Goal: Task Accomplishment & Management: Manage account settings

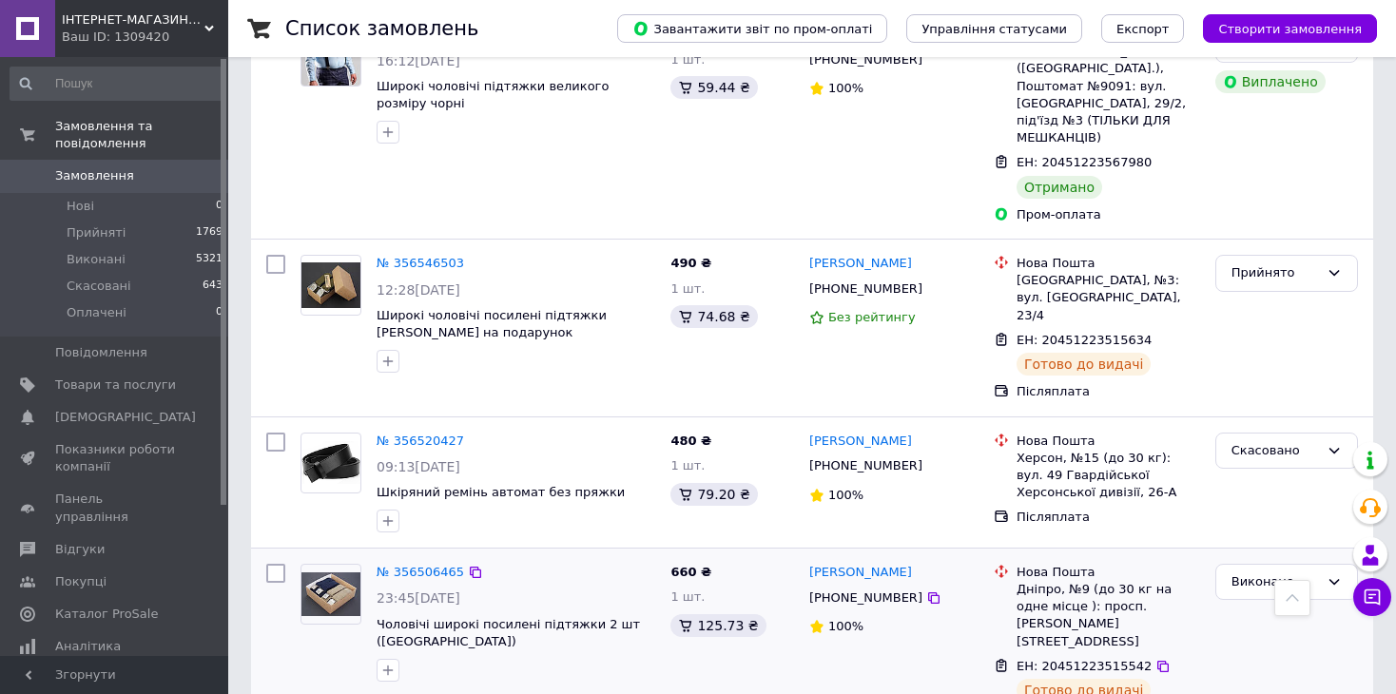
scroll to position [1331, 0]
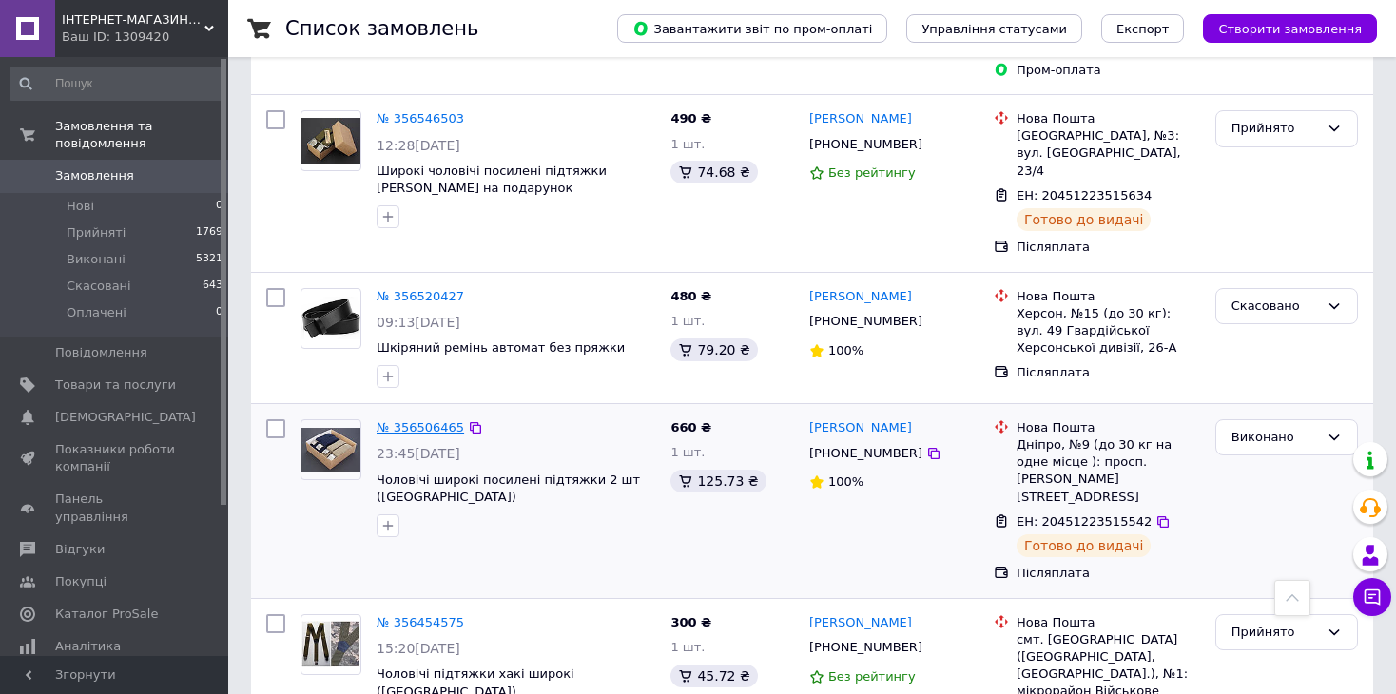
click at [423, 420] on link "№ 356506465" at bounding box center [420, 427] width 87 height 14
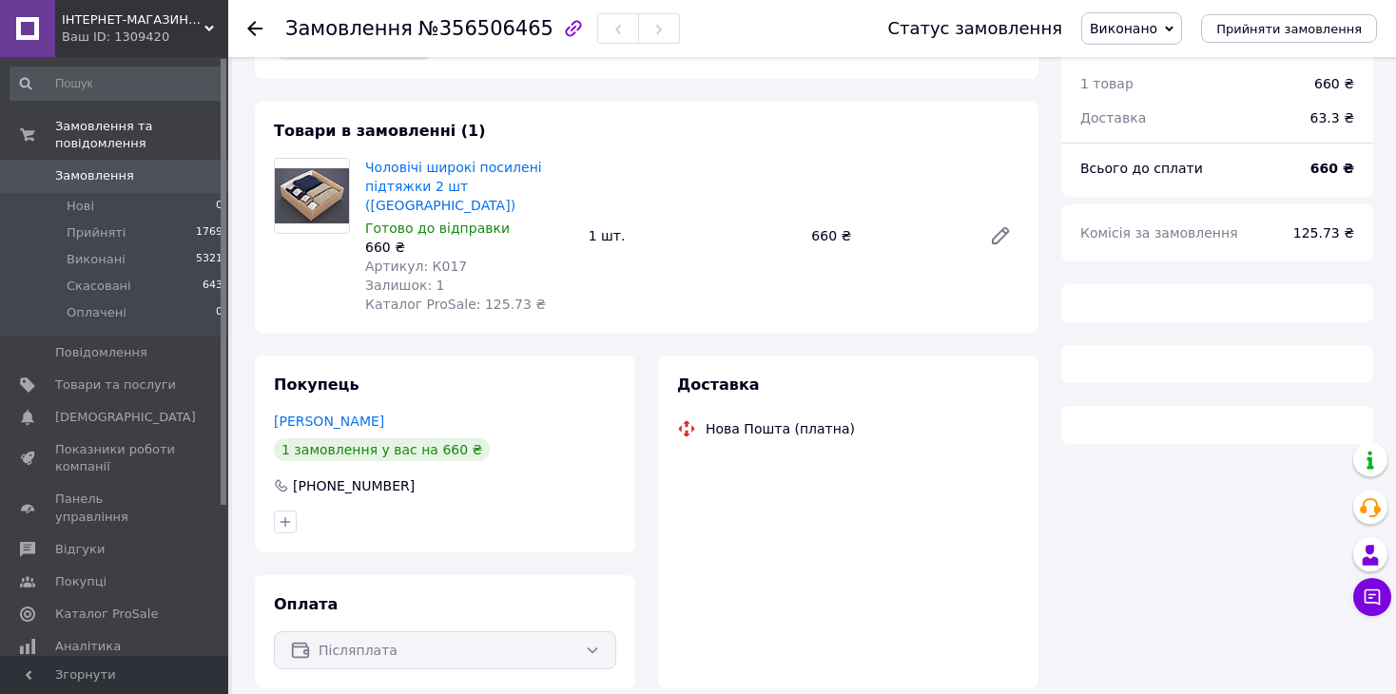
scroll to position [95, 0]
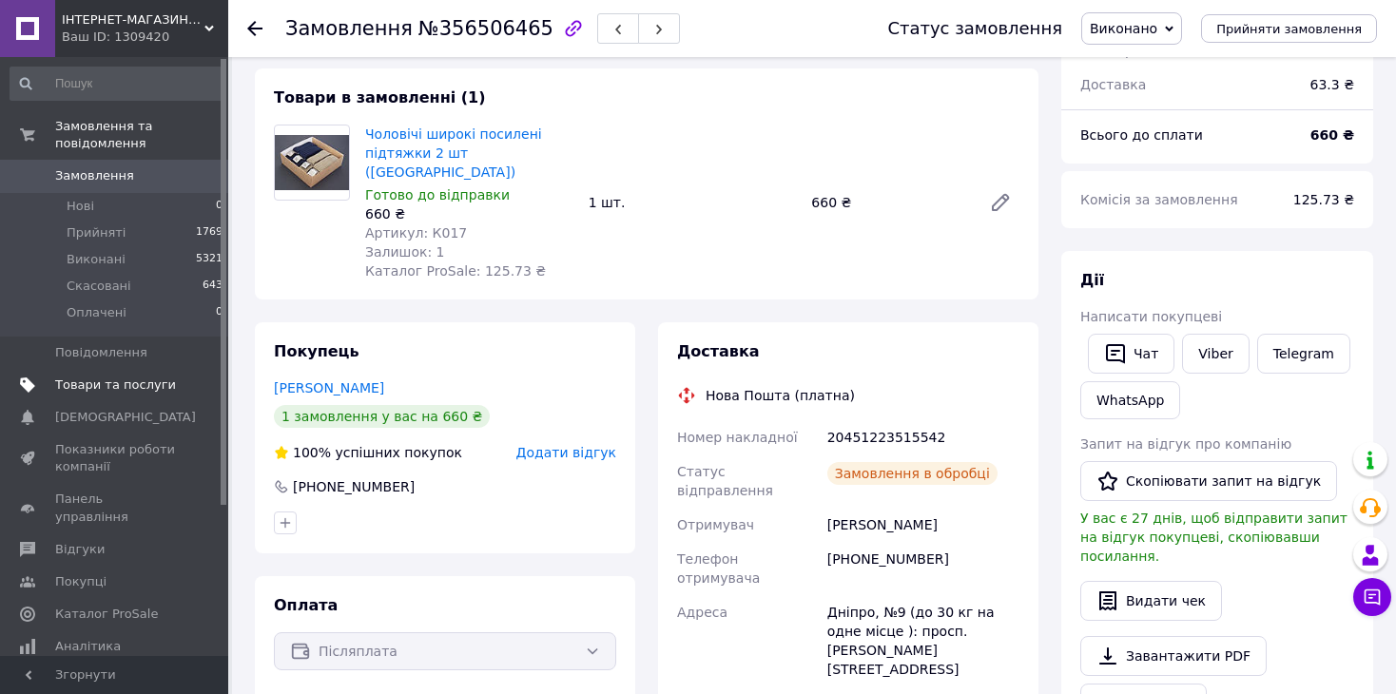
click at [140, 377] on span "Товари та послуги" at bounding box center [115, 385] width 121 height 17
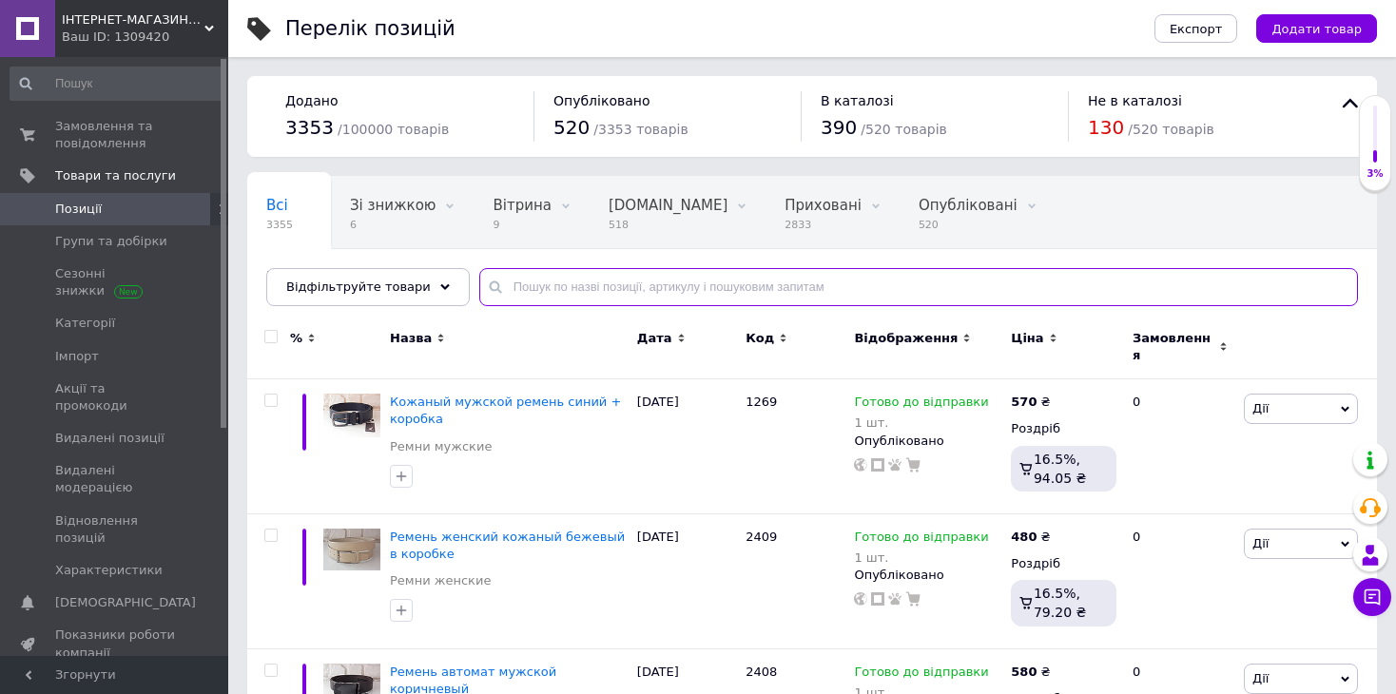
click at [850, 288] on input "text" at bounding box center [918, 287] width 879 height 38
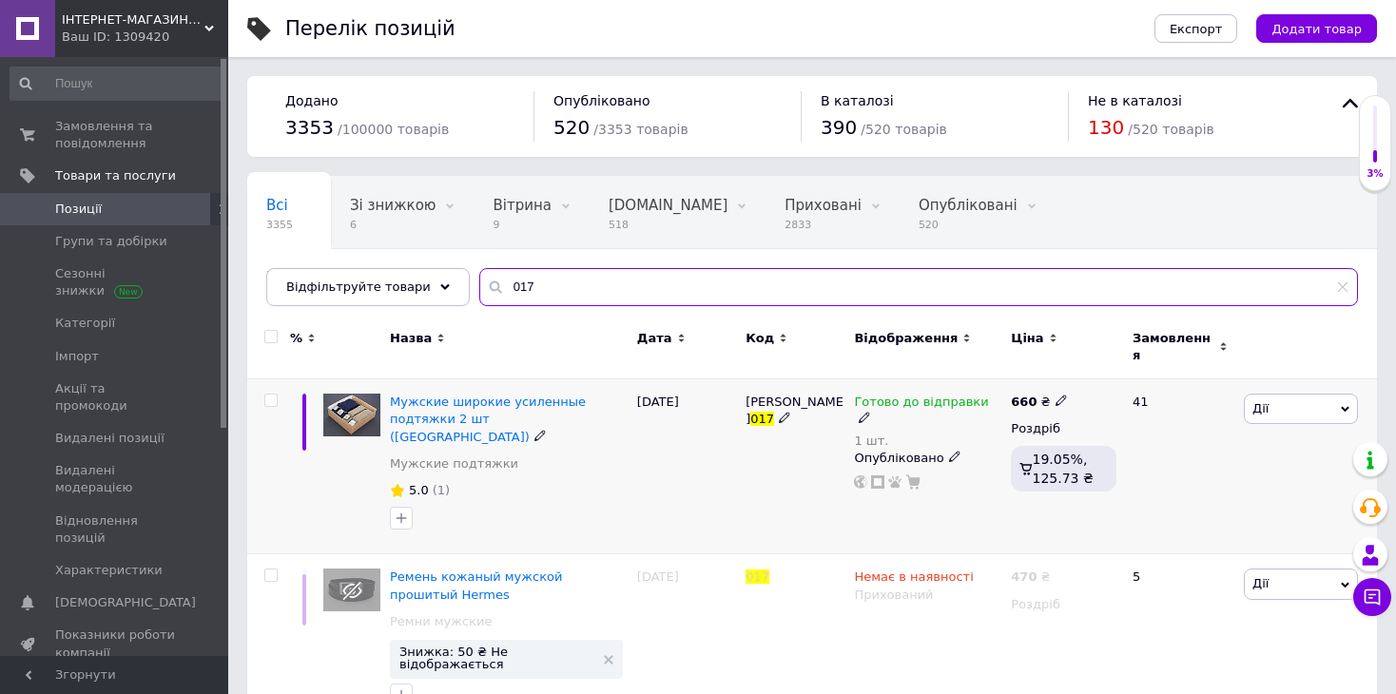
type input "017"
click at [1320, 394] on span "Дії" at bounding box center [1301, 409] width 114 height 30
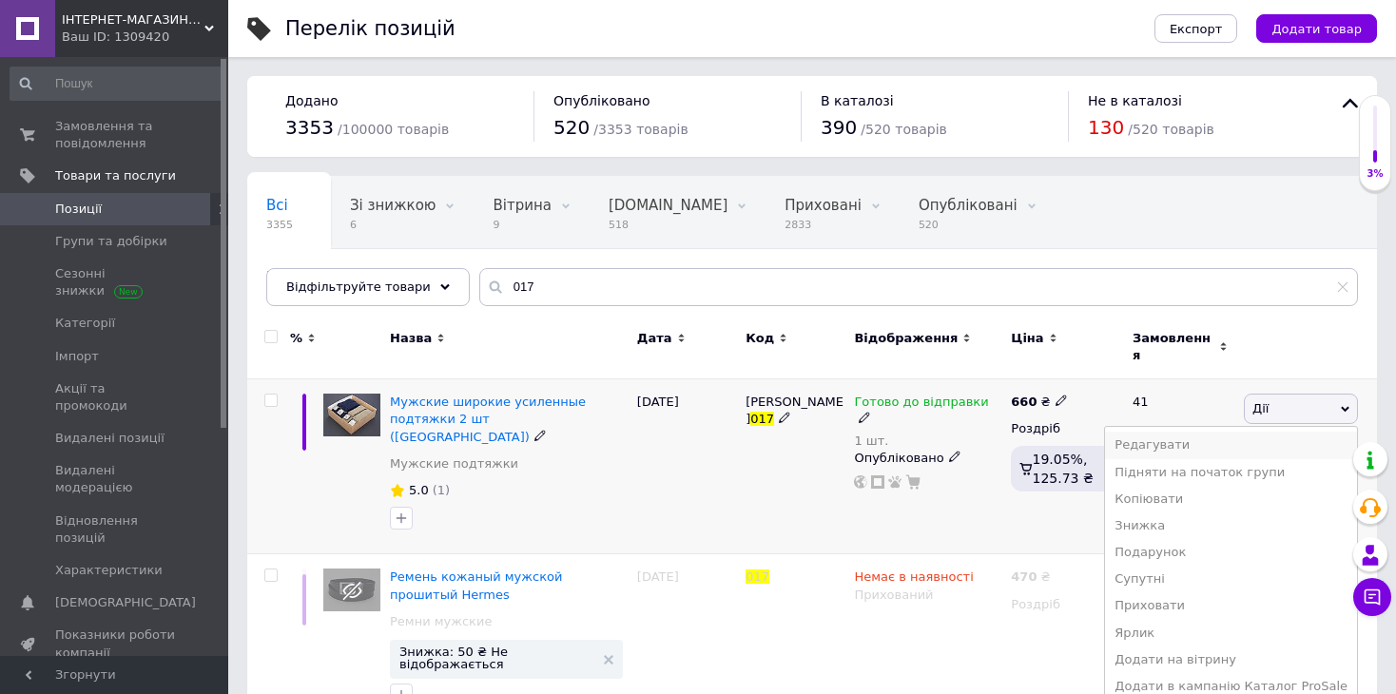
click at [1240, 433] on li "Редагувати" at bounding box center [1231, 445] width 252 height 27
